Goal: Check status: Check status

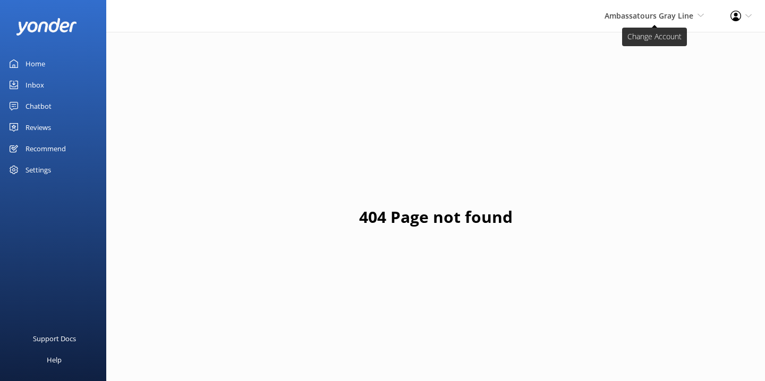
click at [629, 15] on span "Ambassatours Gray Line" at bounding box center [648, 16] width 89 height 10
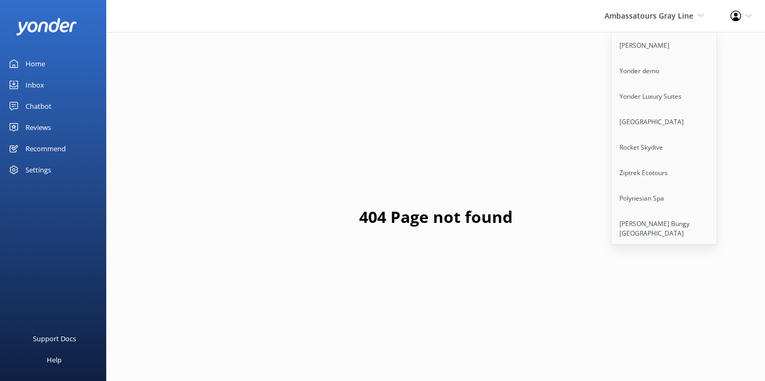
click at [31, 78] on div "Inbox" at bounding box center [34, 84] width 19 height 21
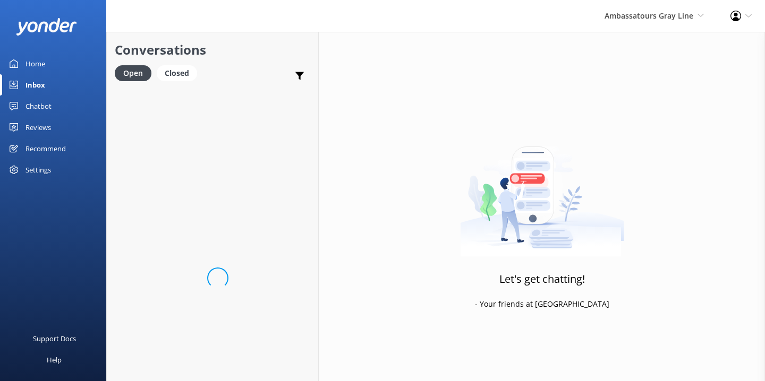
click at [38, 106] on div "Chatbot" at bounding box center [38, 106] width 26 height 21
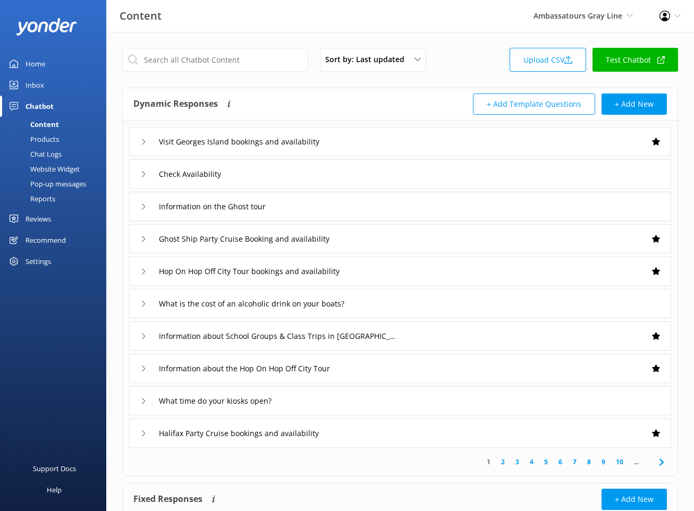
click at [442, 22] on div "Content Ambassatours Gray Line Yonder Zipline Yonder demo Yonder Luxury Suites …" at bounding box center [347, 16] width 694 height 32
click at [51, 200] on div "Reports" at bounding box center [30, 198] width 49 height 15
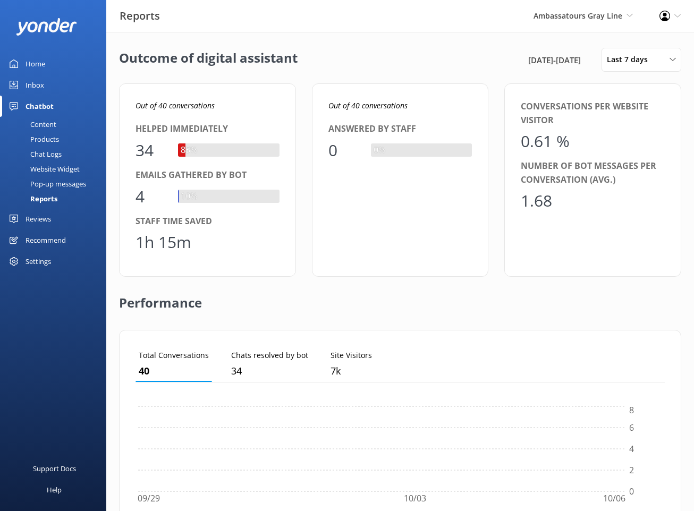
scroll to position [107, 529]
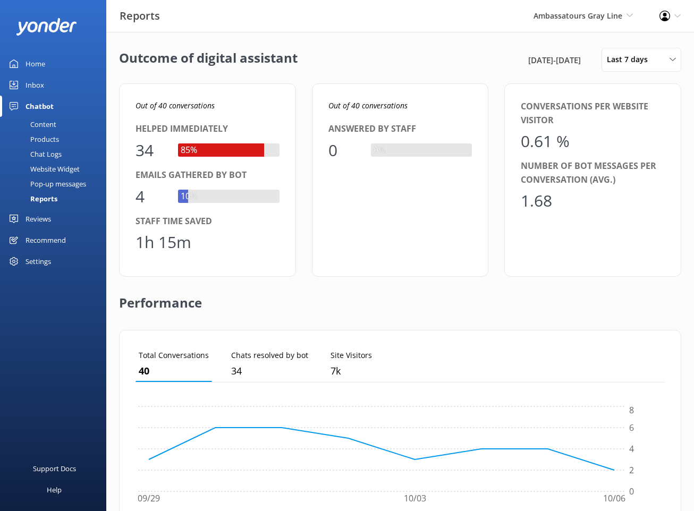
click at [391, 70] on div "Outcome of digital assistant 30th Sep 25 - 7th Oct 25 Last 7 days Last 7 days L…" at bounding box center [400, 60] width 562 height 24
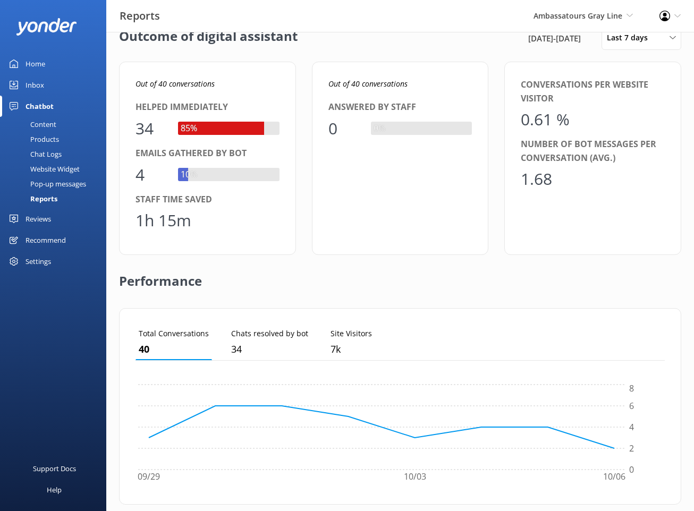
scroll to position [0, 0]
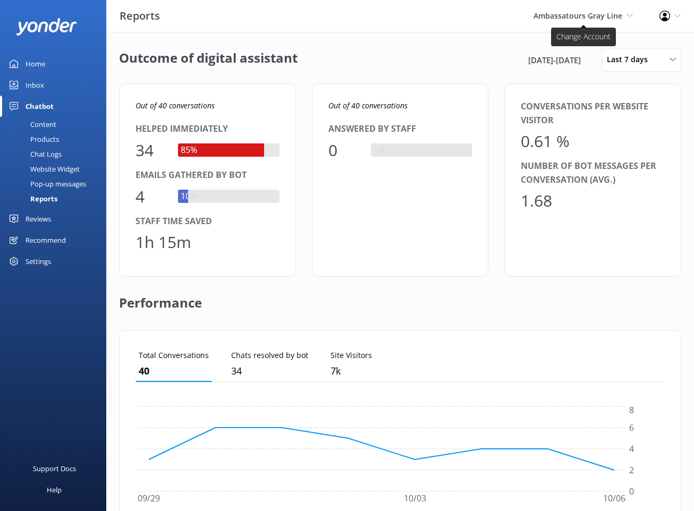
click at [599, 11] on span "Ambassatours Gray Line" at bounding box center [577, 16] width 89 height 10
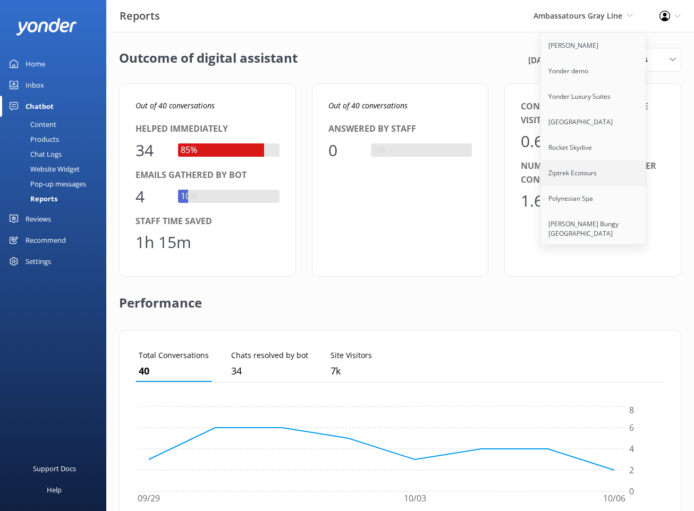
scroll to position [30, 0]
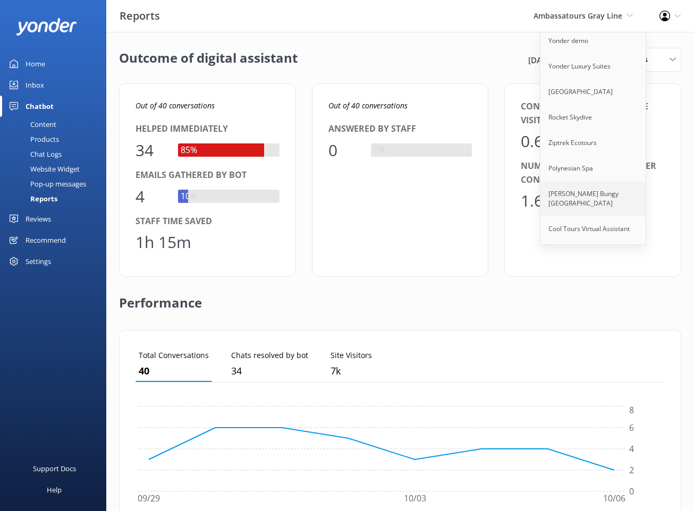
click at [581, 198] on link "[PERSON_NAME] Bungy [GEOGRAPHIC_DATA]" at bounding box center [593, 198] width 106 height 35
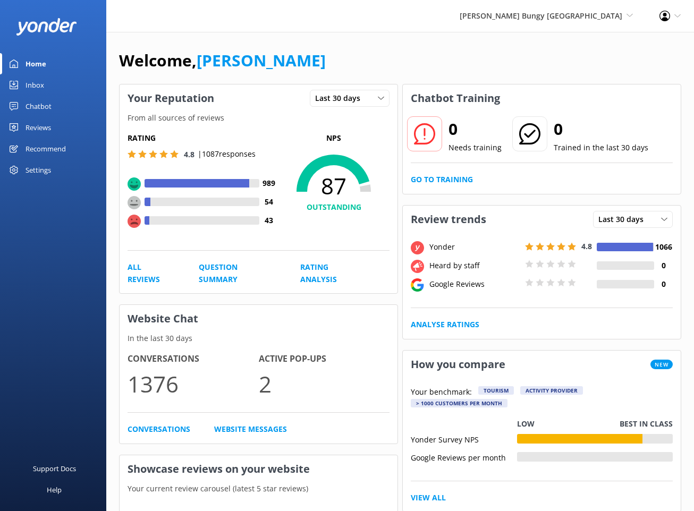
click at [50, 105] on div "Chatbot" at bounding box center [38, 106] width 26 height 21
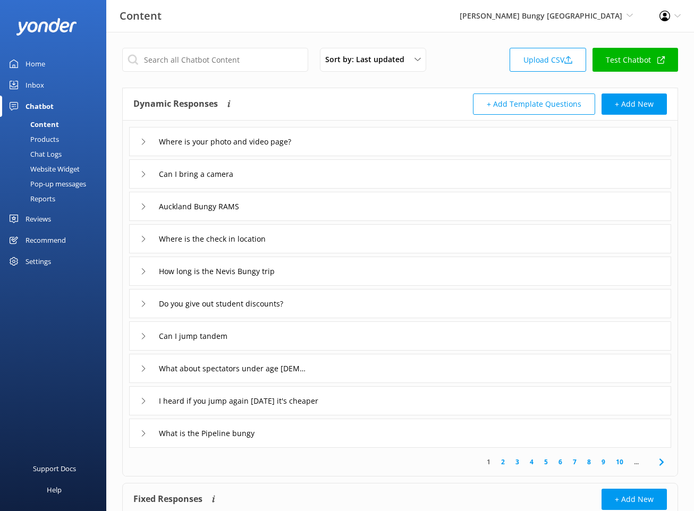
click at [54, 138] on div "Products" at bounding box center [32, 139] width 53 height 15
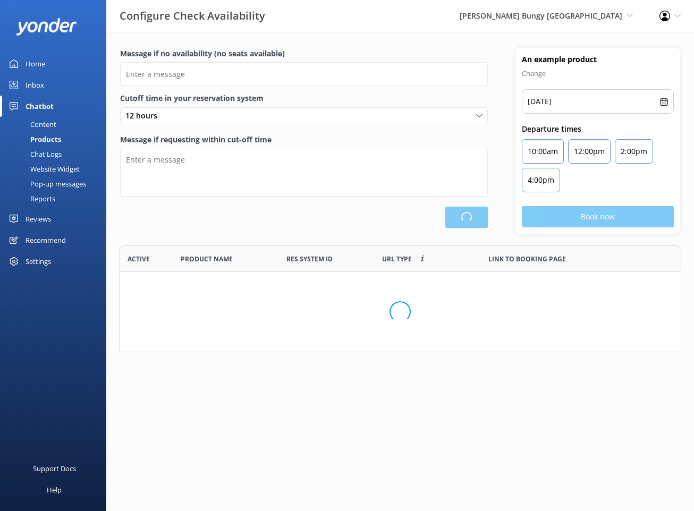
scroll to position [107, 562]
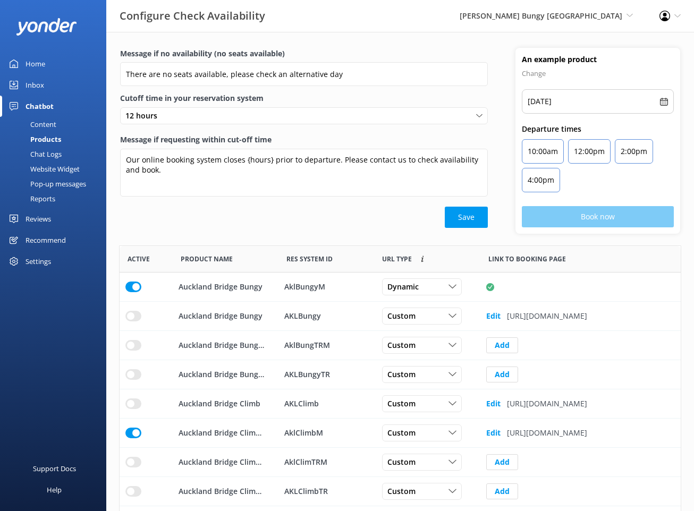
click at [54, 150] on div "Chat Logs" at bounding box center [33, 154] width 55 height 15
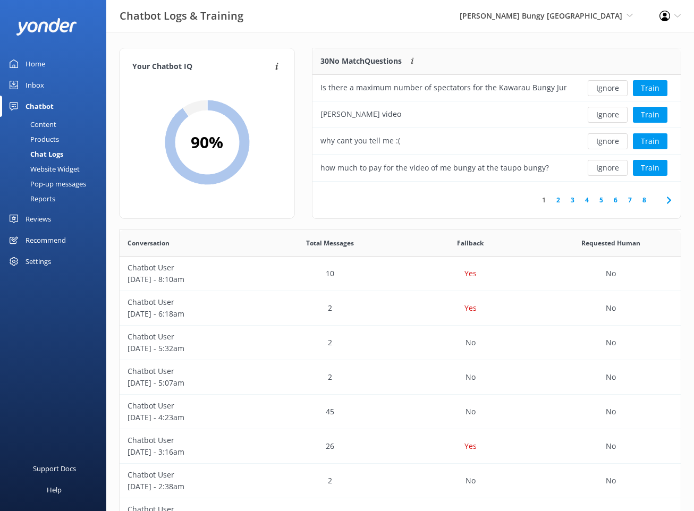
click at [56, 224] on link "Reviews" at bounding box center [53, 218] width 106 height 21
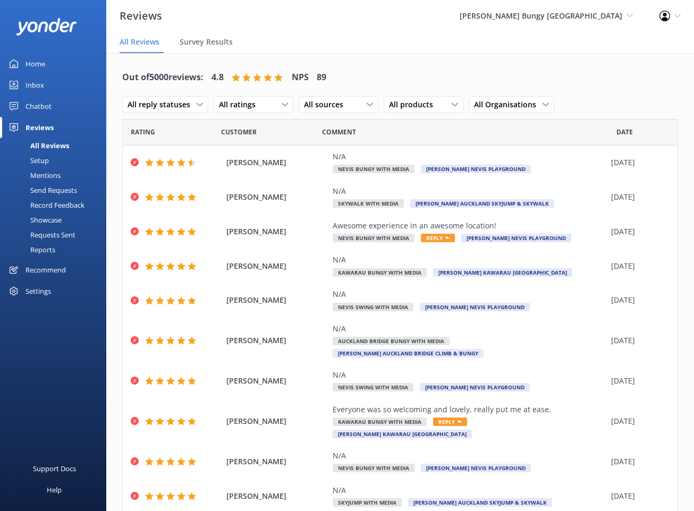
click at [45, 104] on div "Chatbot" at bounding box center [38, 106] width 26 height 21
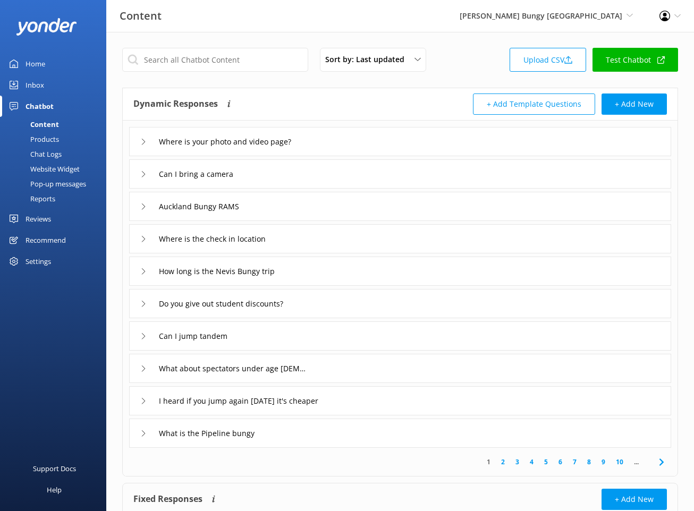
click at [43, 88] on div "Inbox" at bounding box center [34, 84] width 19 height 21
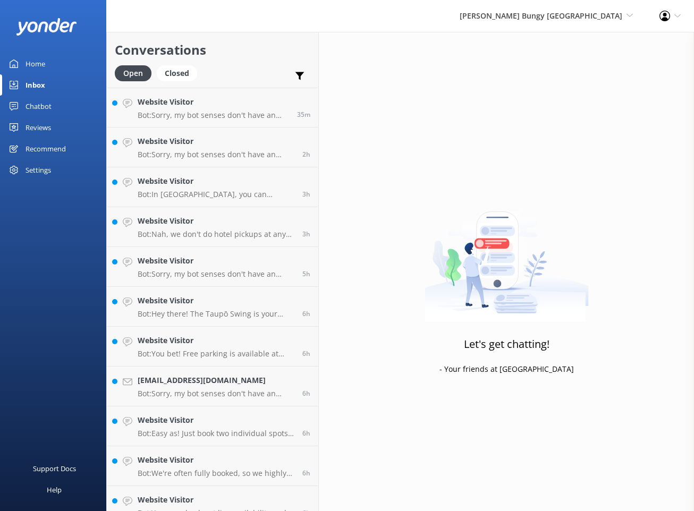
drag, startPoint x: 42, startPoint y: 69, endPoint x: 2, endPoint y: 67, distance: 40.4
click at [42, 69] on div "Home" at bounding box center [35, 63] width 20 height 21
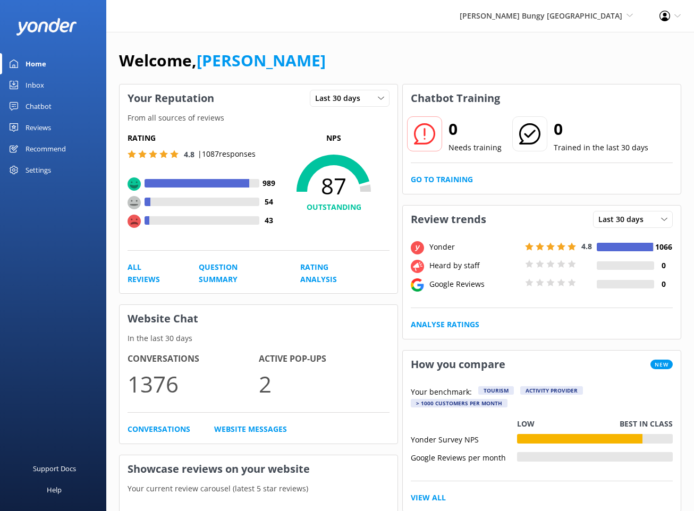
click at [451, 18] on div "AJ Hackett Bungy New Zealand Yonder Zipline Yonder demo Yonder Luxury Suites Yo…" at bounding box center [347, 16] width 694 height 32
click at [460, 23] on div "AJ Hackett Bungy New Zealand Yonder Zipline Yonder demo Yonder Luxury Suites Yo…" at bounding box center [347, 16] width 694 height 32
click at [285, 69] on div "Welcome, [PERSON_NAME]" at bounding box center [400, 66] width 562 height 36
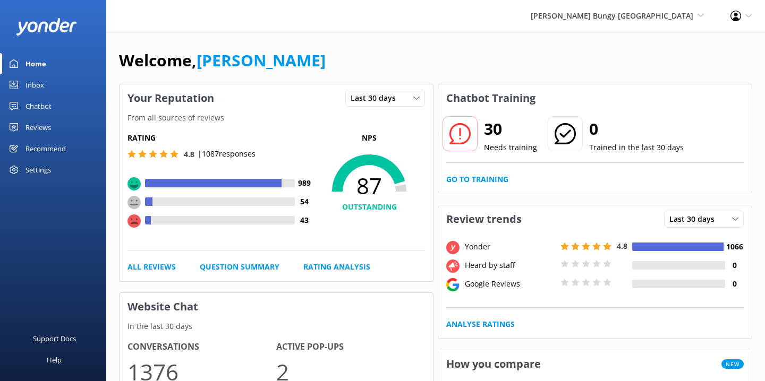
click at [59, 63] on link "Home" at bounding box center [53, 63] width 106 height 21
click at [398, 63] on div "Welcome, [PERSON_NAME]" at bounding box center [435, 66] width 633 height 36
click at [357, 67] on div "Welcome, [PERSON_NAME]" at bounding box center [435, 66] width 633 height 36
click at [28, 90] on div "Inbox" at bounding box center [34, 84] width 19 height 21
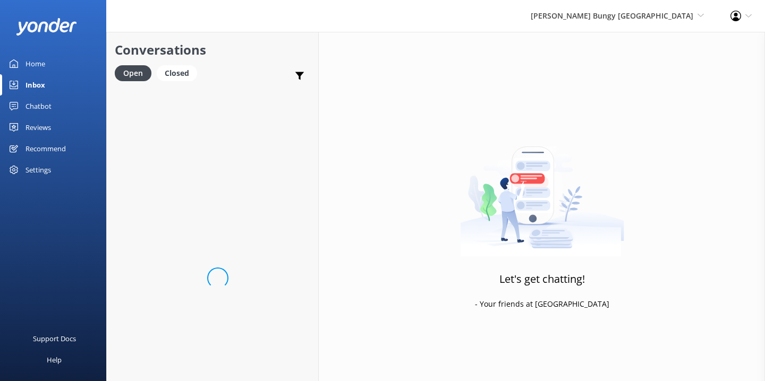
click at [37, 107] on div "Chatbot" at bounding box center [38, 106] width 26 height 21
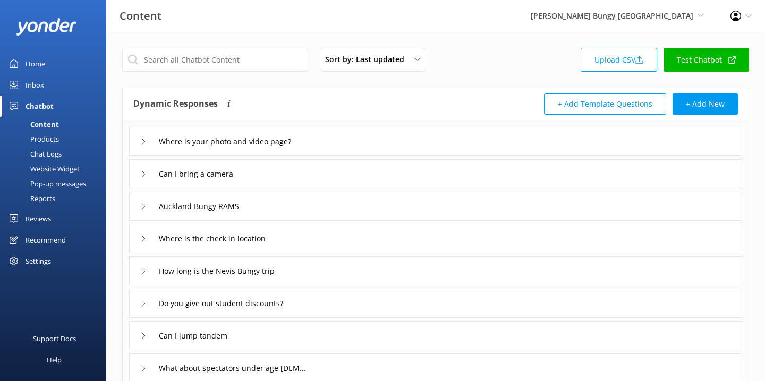
click at [47, 198] on div "Reports" at bounding box center [30, 198] width 49 height 15
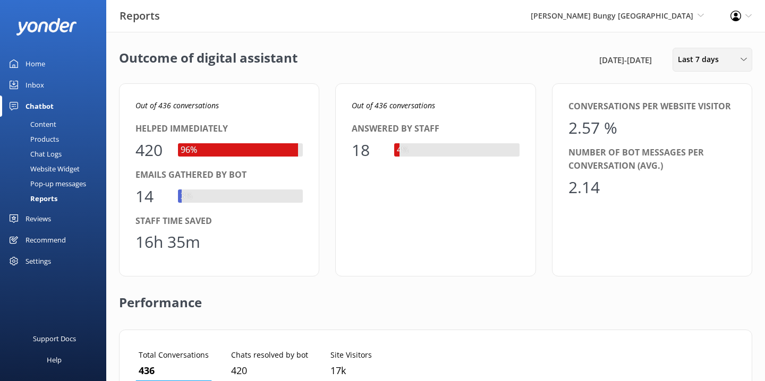
click at [678, 55] on span "Last 7 days" at bounding box center [701, 60] width 47 height 12
click at [707, 144] on div "Last 90 days" at bounding box center [697, 149] width 38 height 11
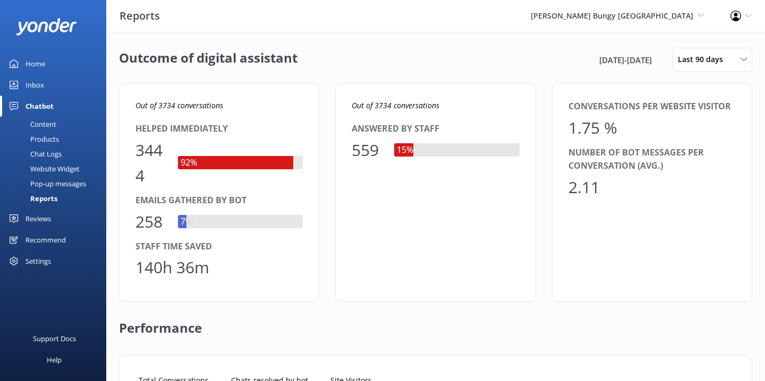
click at [42, 69] on div "Home" at bounding box center [35, 63] width 20 height 21
